Goal: Find specific page/section: Find specific page/section

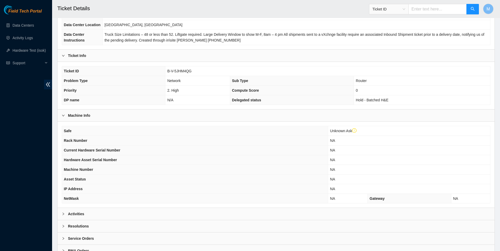
scroll to position [80, 0]
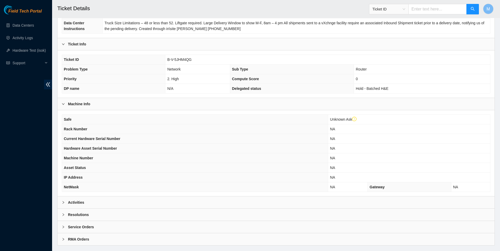
click at [63, 204] on icon "right" at bounding box center [63, 201] width 3 height 3
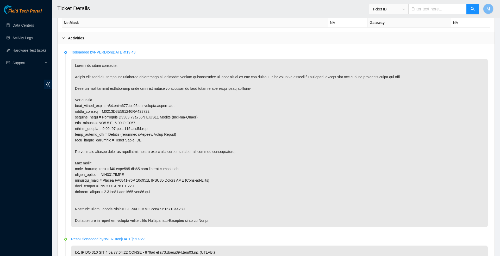
scroll to position [243, 0]
drag, startPoint x: 99, startPoint y: 71, endPoint x: 112, endPoint y: 73, distance: 13.5
click at [112, 55] on p "Todo added by NVERDI on [DATE] 19:43" at bounding box center [279, 52] width 417 height 6
click at [129, 87] on p at bounding box center [279, 143] width 417 height 168
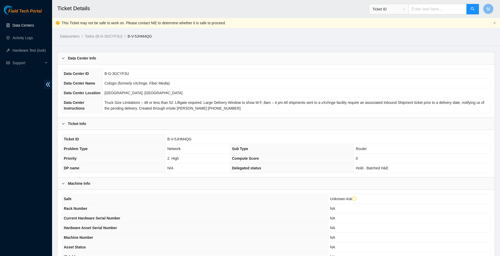
scroll to position [0, 0]
click at [31, 26] on link "Data Centers" at bounding box center [23, 25] width 21 height 4
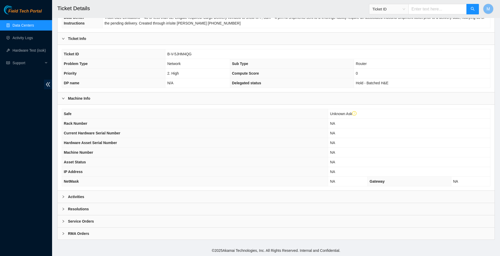
scroll to position [104, 0]
click at [65, 196] on icon "right" at bounding box center [63, 196] width 3 height 3
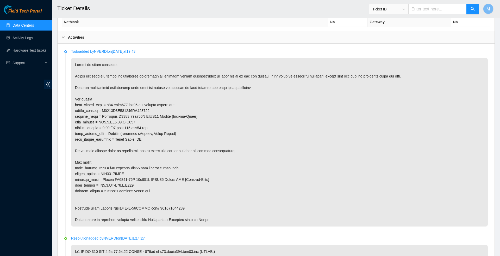
scroll to position [242, 0]
